Goal: Communication & Community: Share content

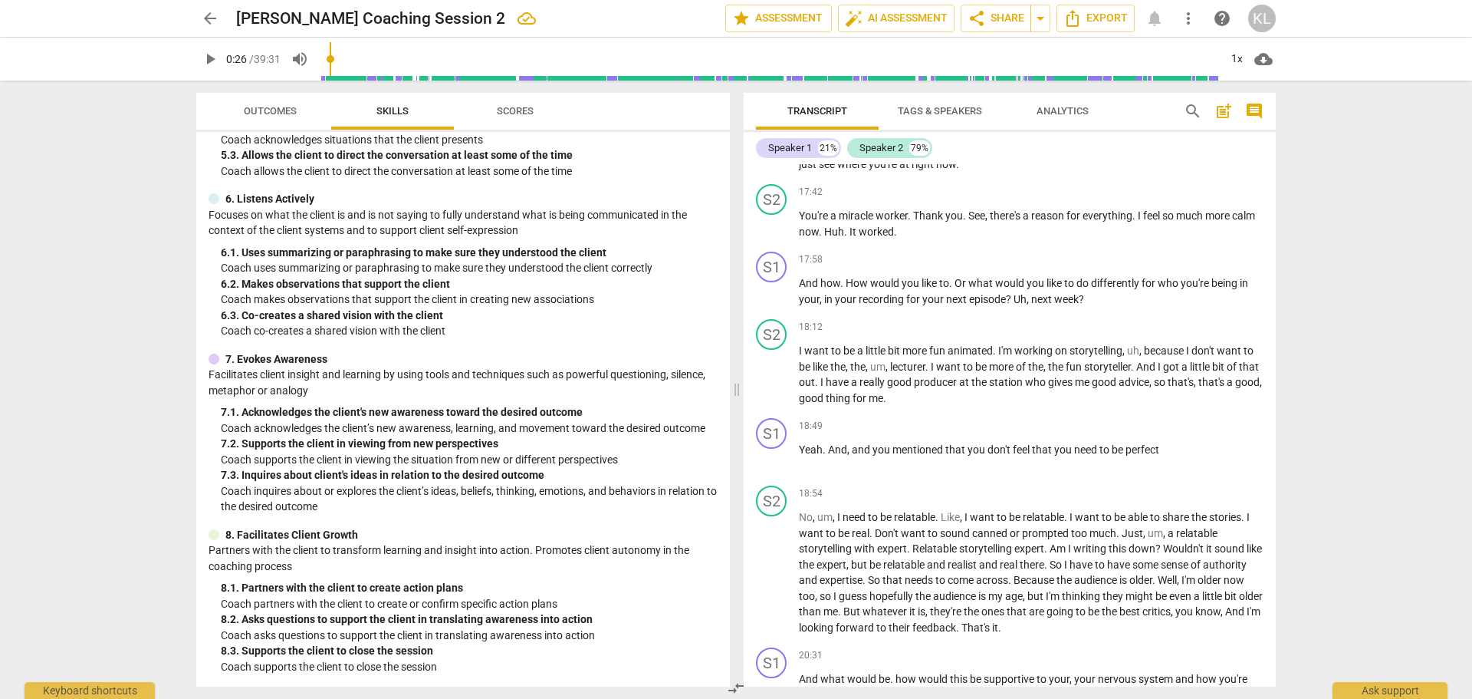
scroll to position [3374, 0]
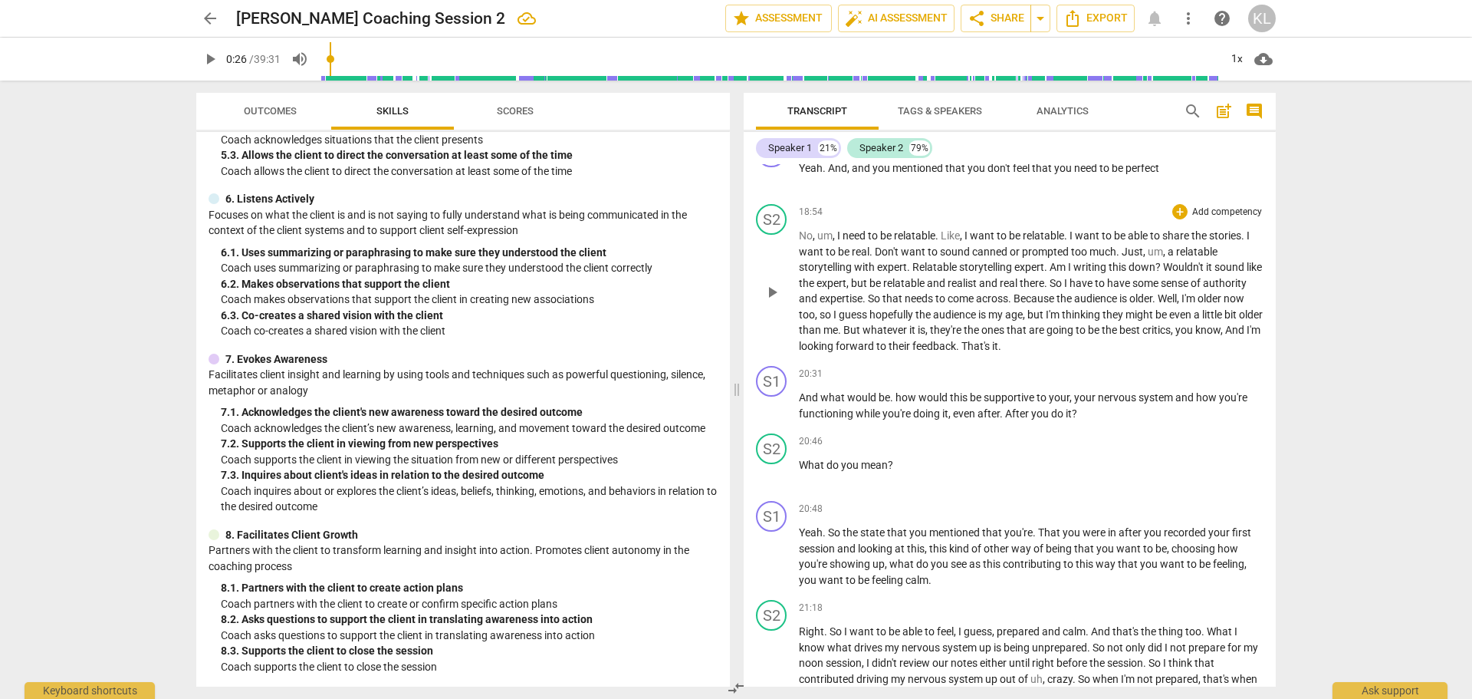
type input "27"
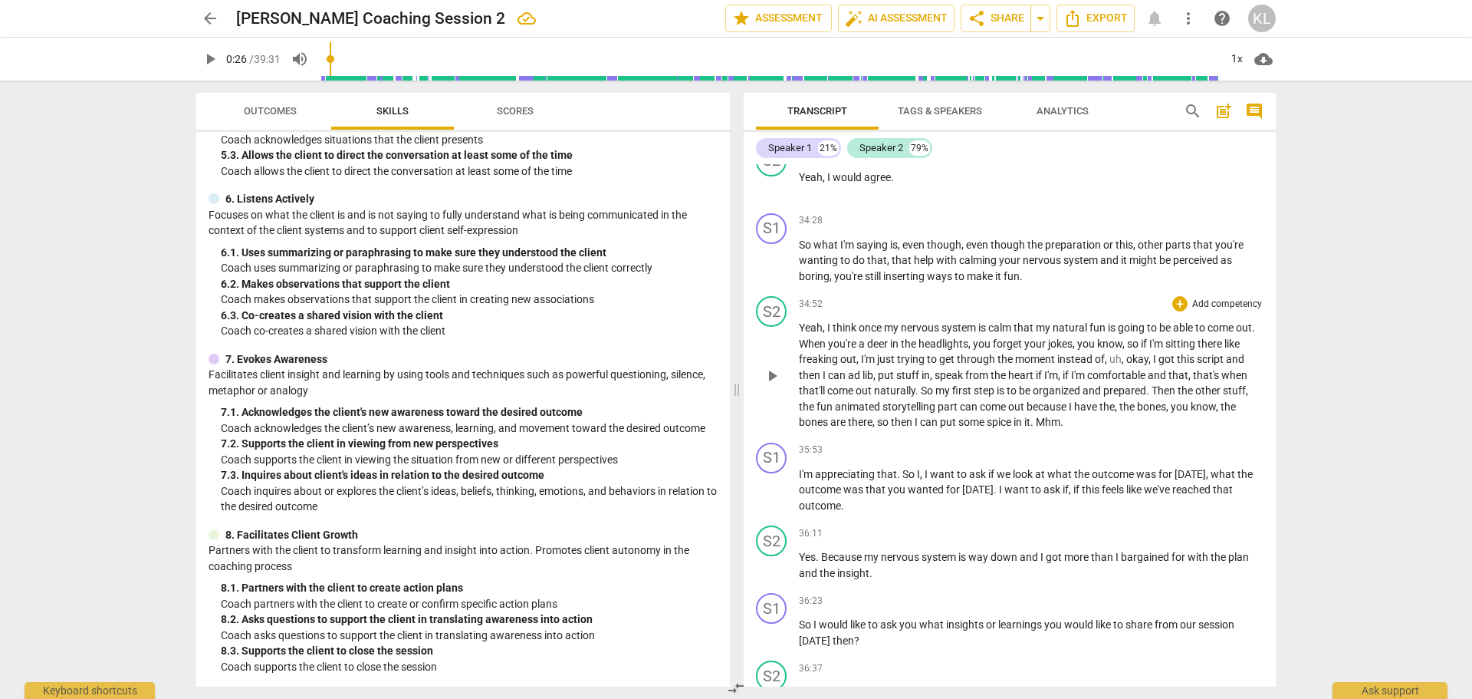
scroll to position [6466, 0]
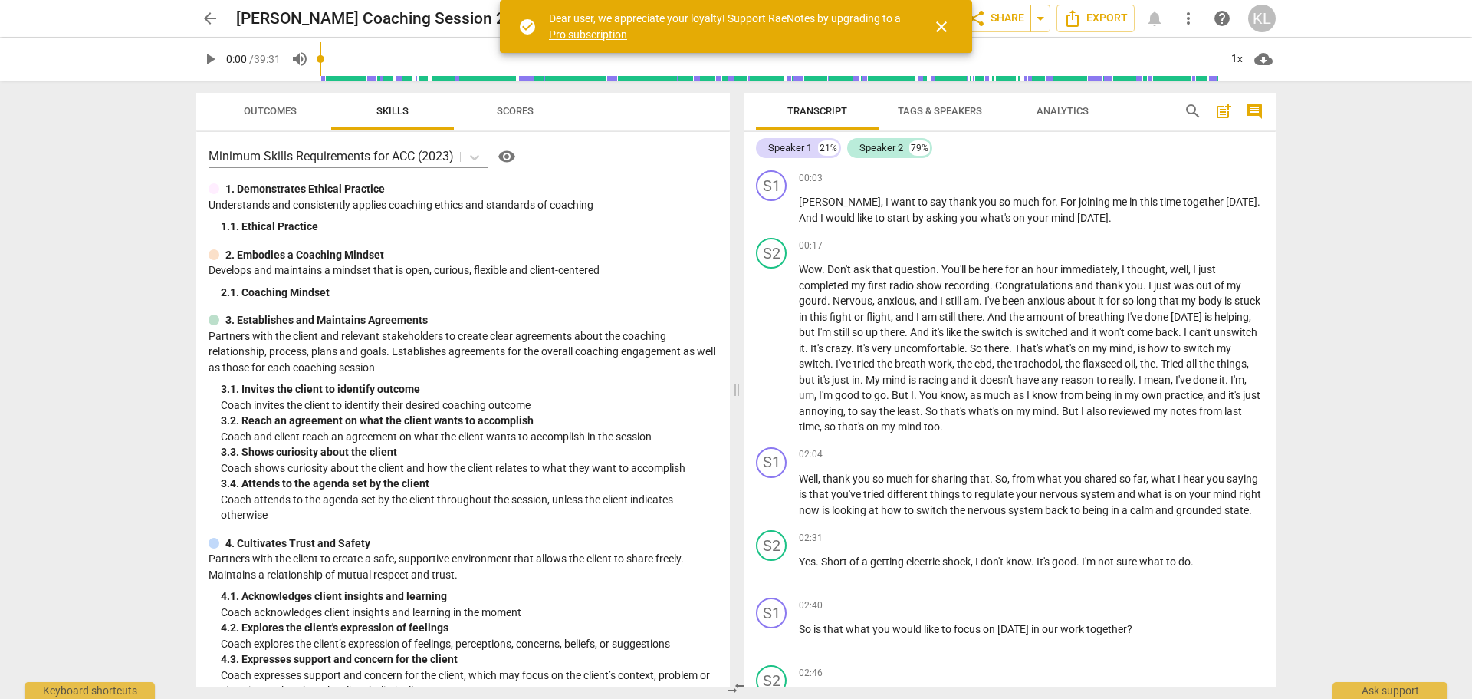
click at [948, 25] on span "close" at bounding box center [941, 27] width 18 height 18
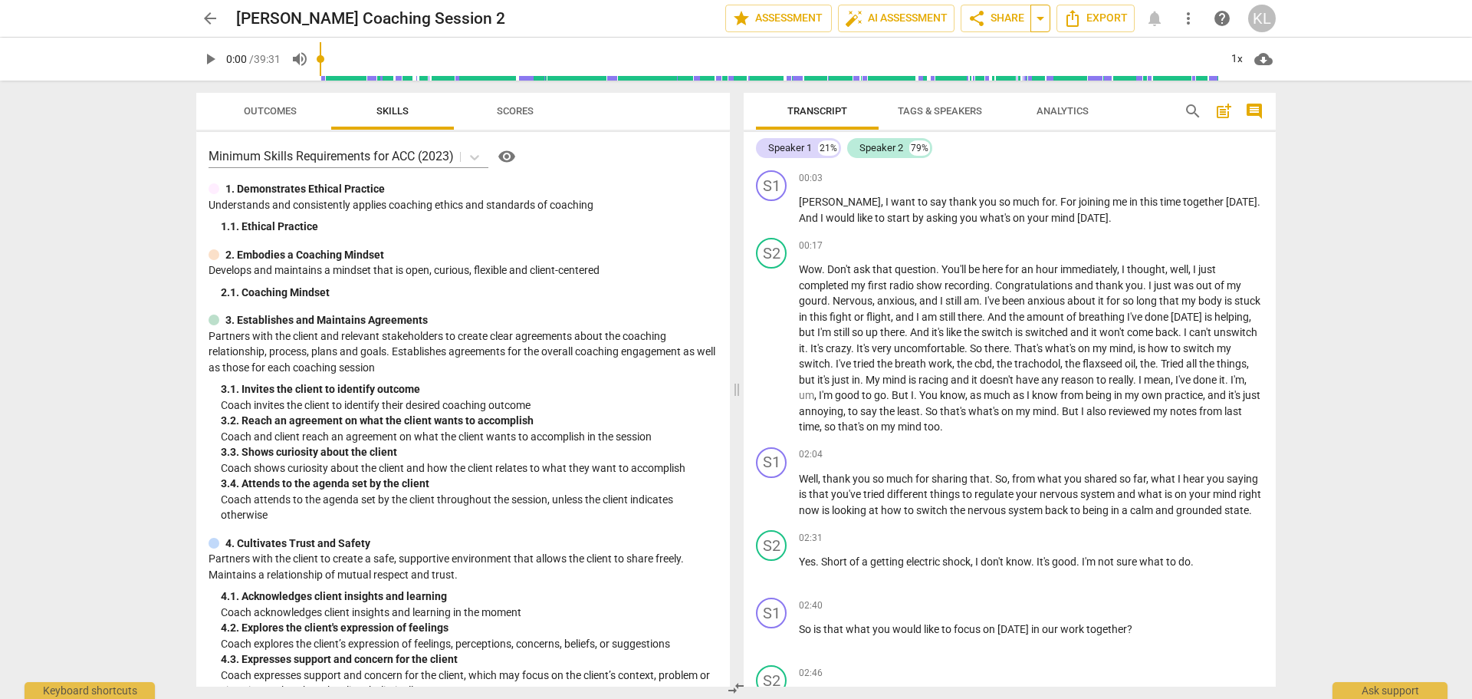
click at [1040, 21] on span "arrow_drop_down" at bounding box center [1040, 18] width 18 height 18
click at [1014, 21] on span "share Share" at bounding box center [996, 18] width 57 height 18
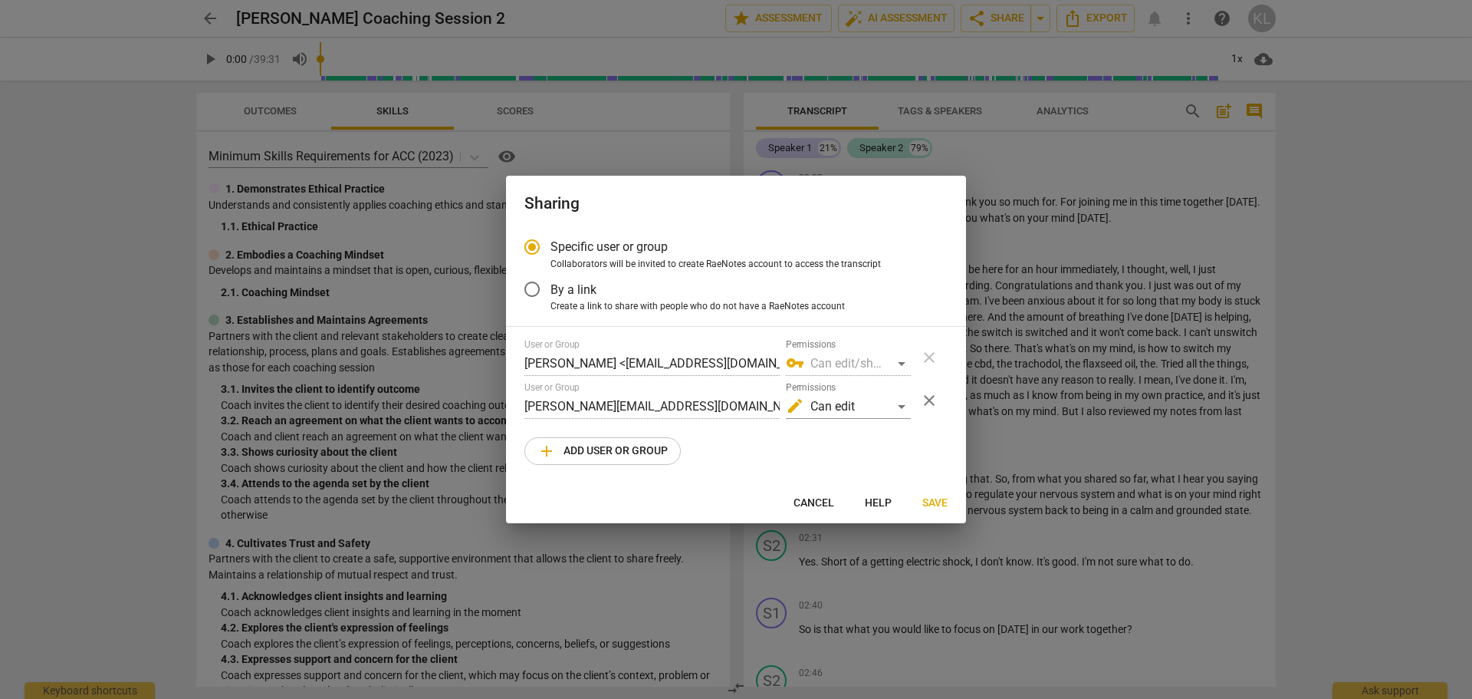
click at [633, 449] on span "add Add user or group" at bounding box center [602, 451] width 130 height 18
radio input "false"
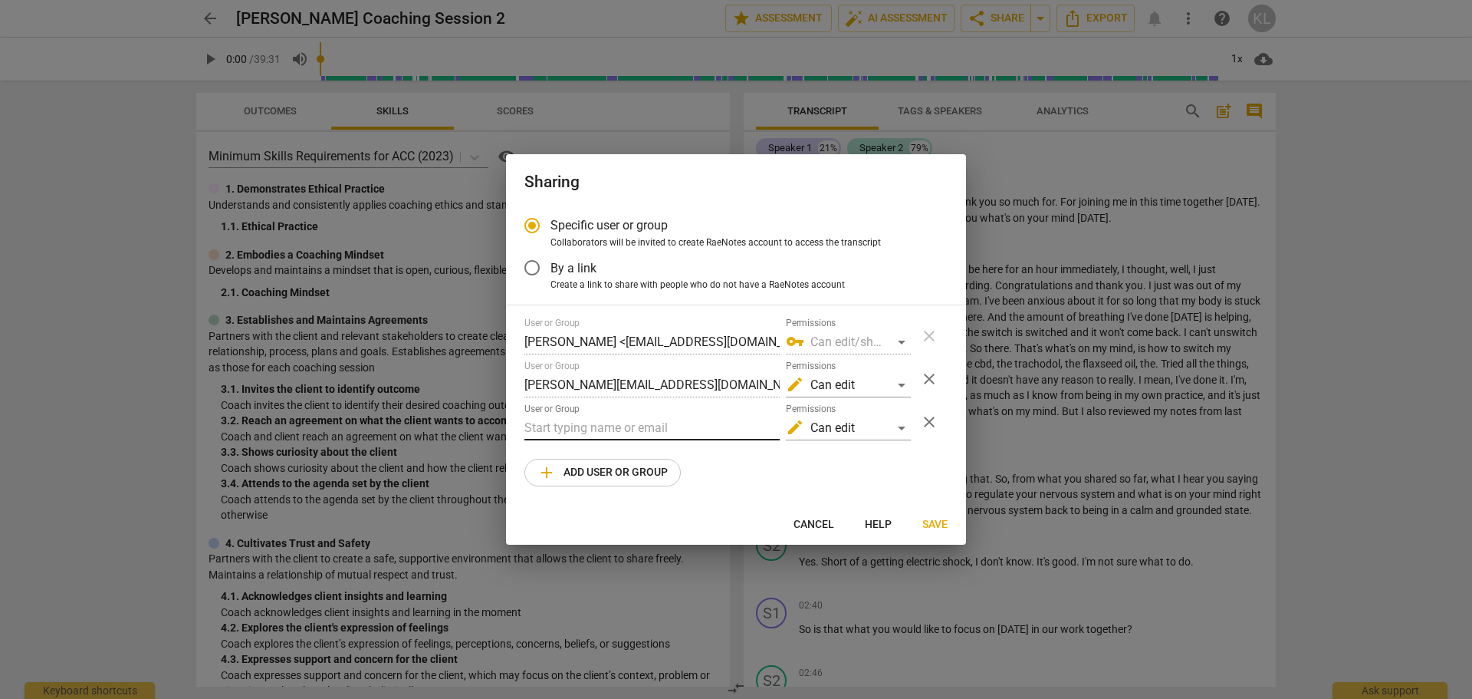
click at [620, 427] on input "text" at bounding box center [651, 428] width 255 height 25
click at [736, 414] on div "User or Group scott@clearinsightscoaching" at bounding box center [651, 421] width 255 height 37
click at [721, 429] on input "scott@clearinsightscoaching" at bounding box center [651, 428] width 255 height 25
type input "scott@clearinsightscoaching.com"
click at [712, 486] on div "Specific user or group Collaborators will be invited to create RaeNotes account…" at bounding box center [736, 356] width 460 height 298
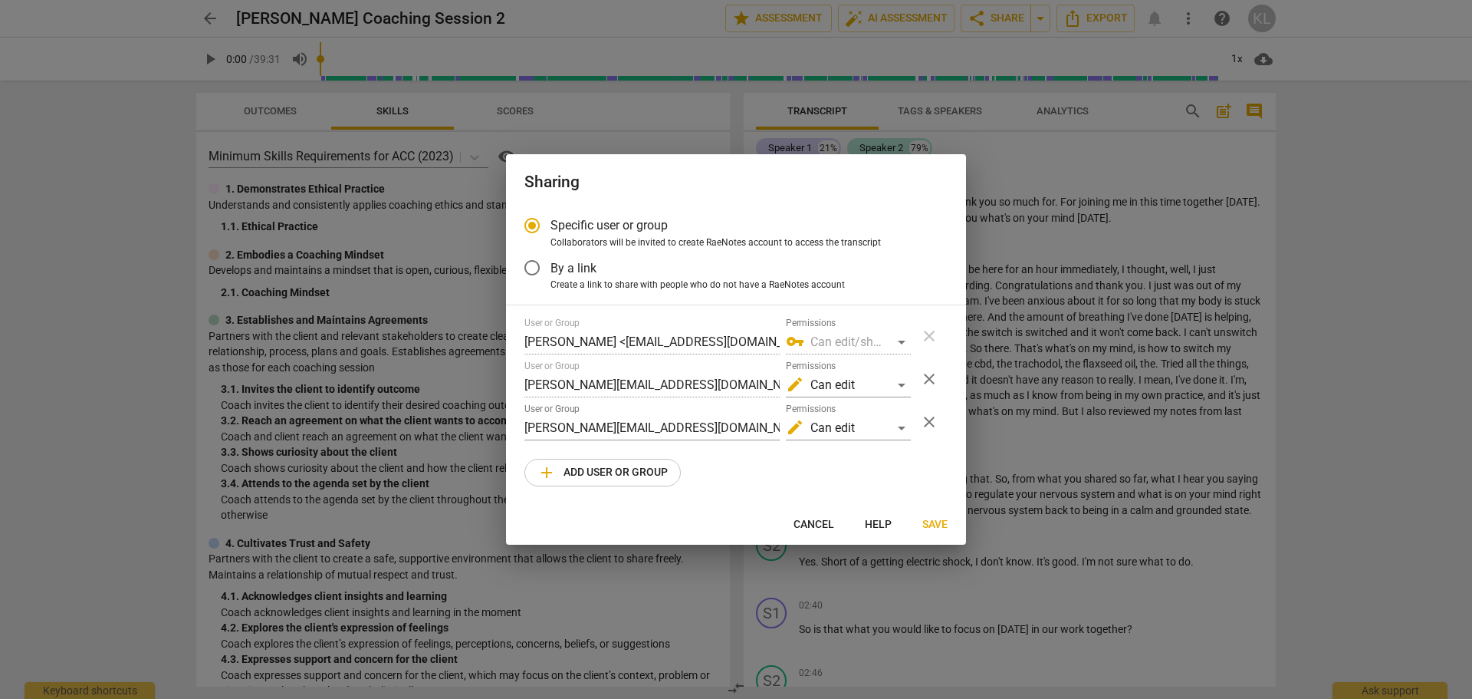
click at [939, 530] on span "Save" at bounding box center [934, 524] width 25 height 15
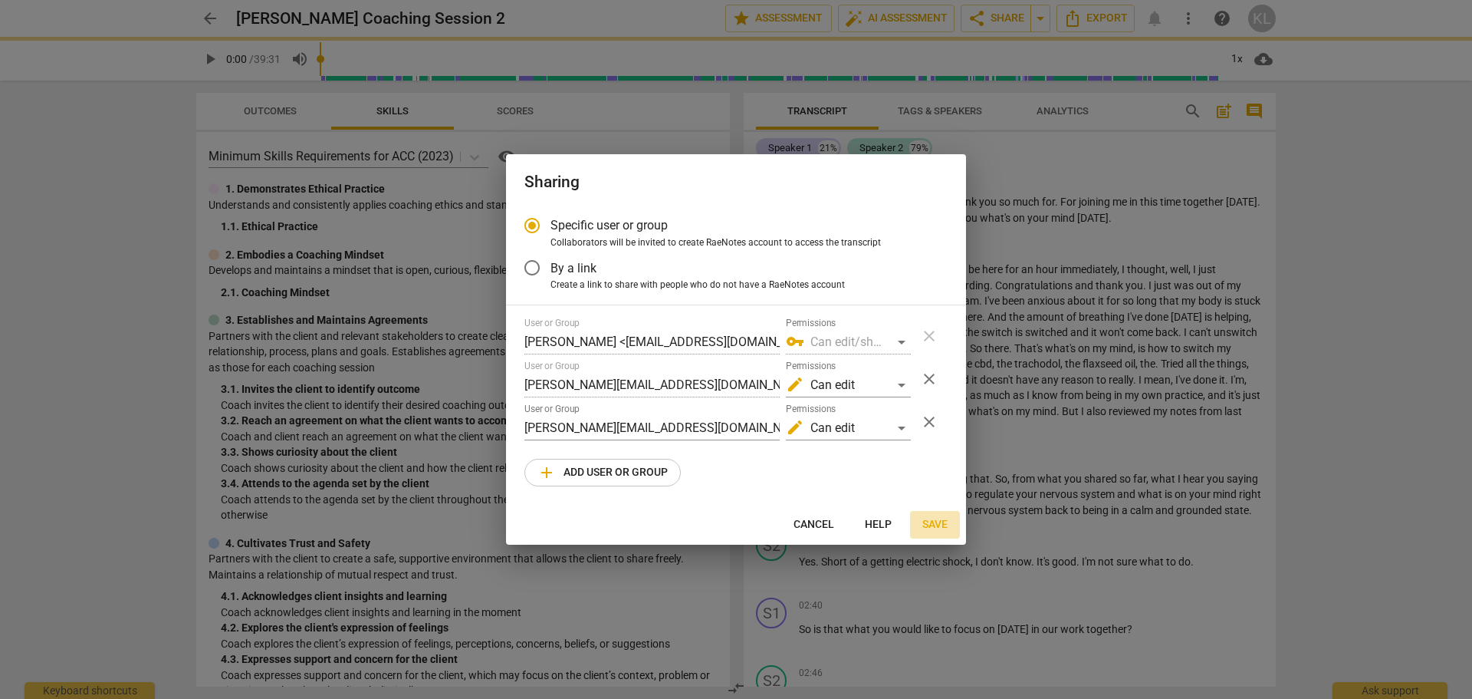
click at [922, 521] on span "Save" at bounding box center [934, 524] width 25 height 15
click at [932, 521] on span "Save" at bounding box center [934, 524] width 25 height 15
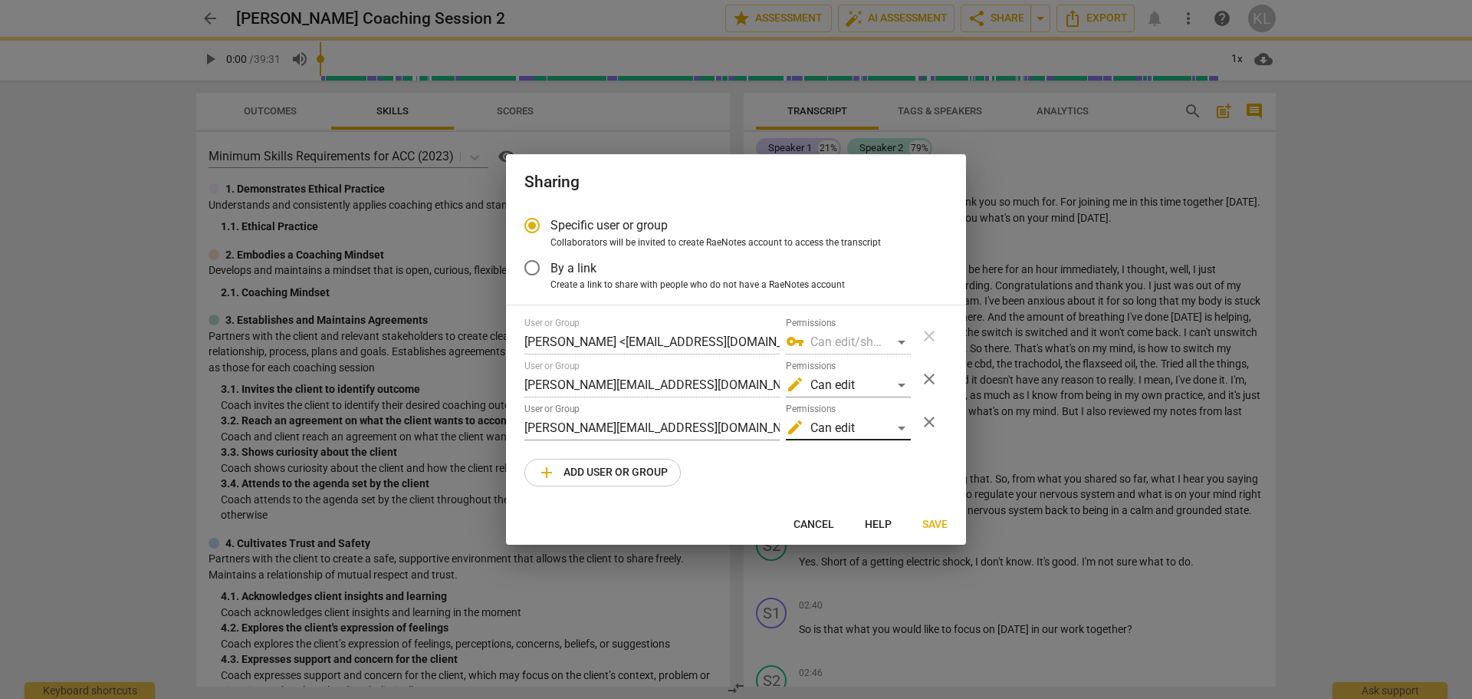
radio input "false"
type input "Scott Masciarelli <scott@clearinsightscoaching.com>"
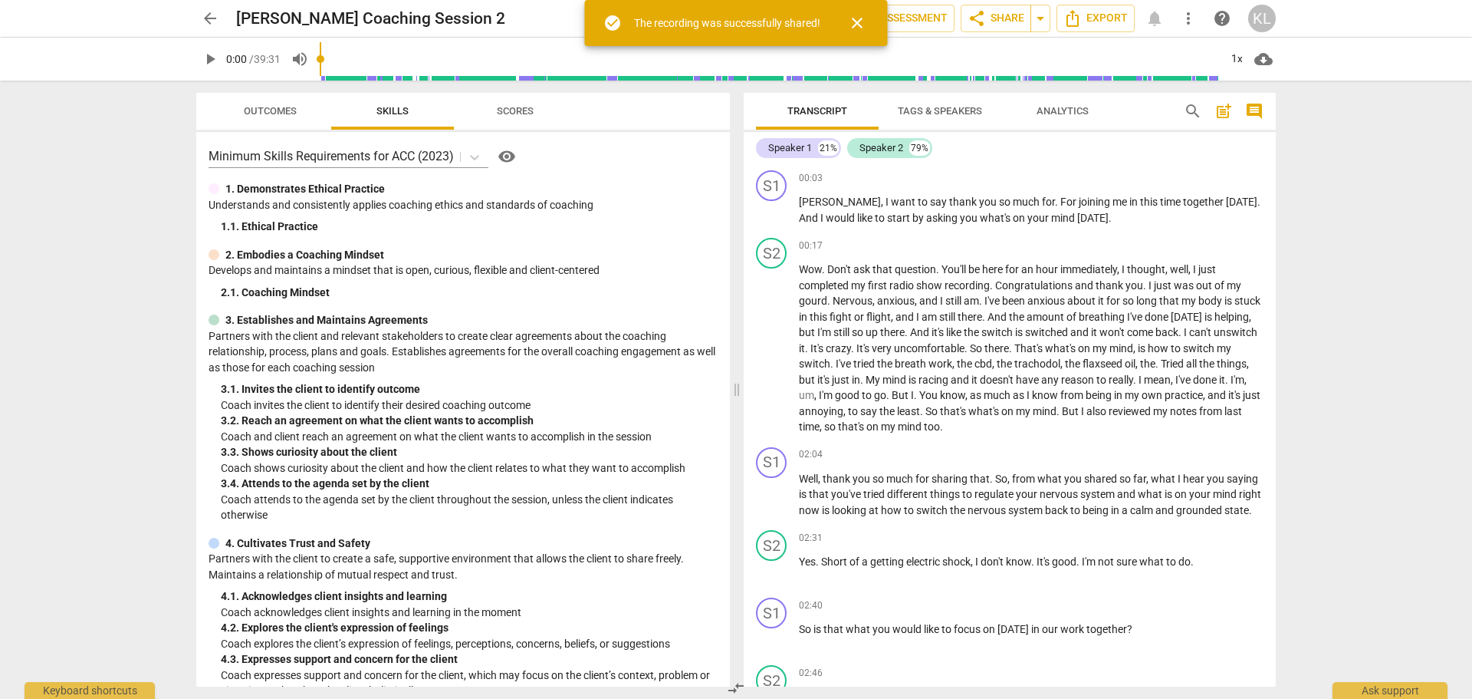
radio input "false"
click at [857, 18] on span "close" at bounding box center [857, 23] width 18 height 18
